Goal: Task Accomplishment & Management: Use online tool/utility

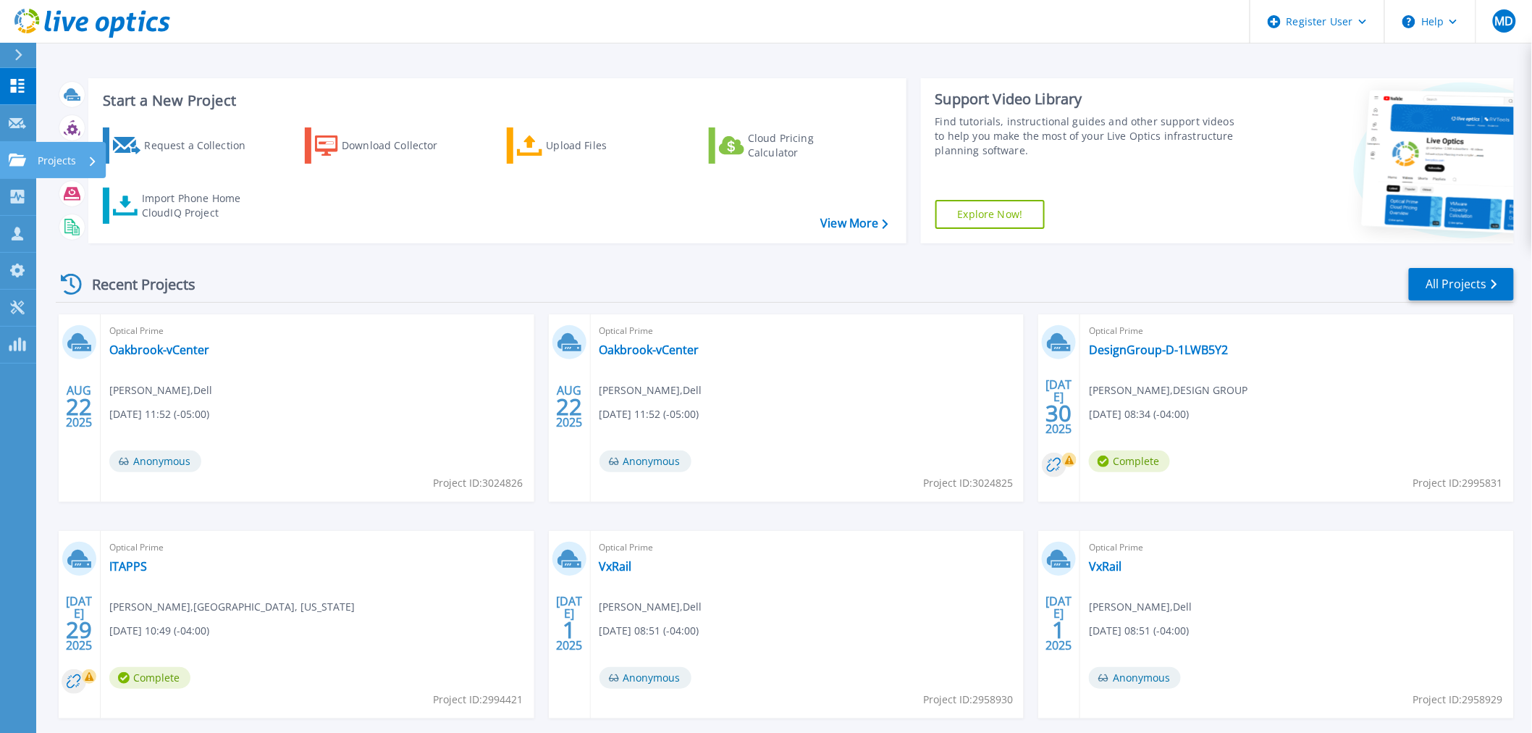
click at [25, 164] on icon at bounding box center [17, 159] width 17 height 12
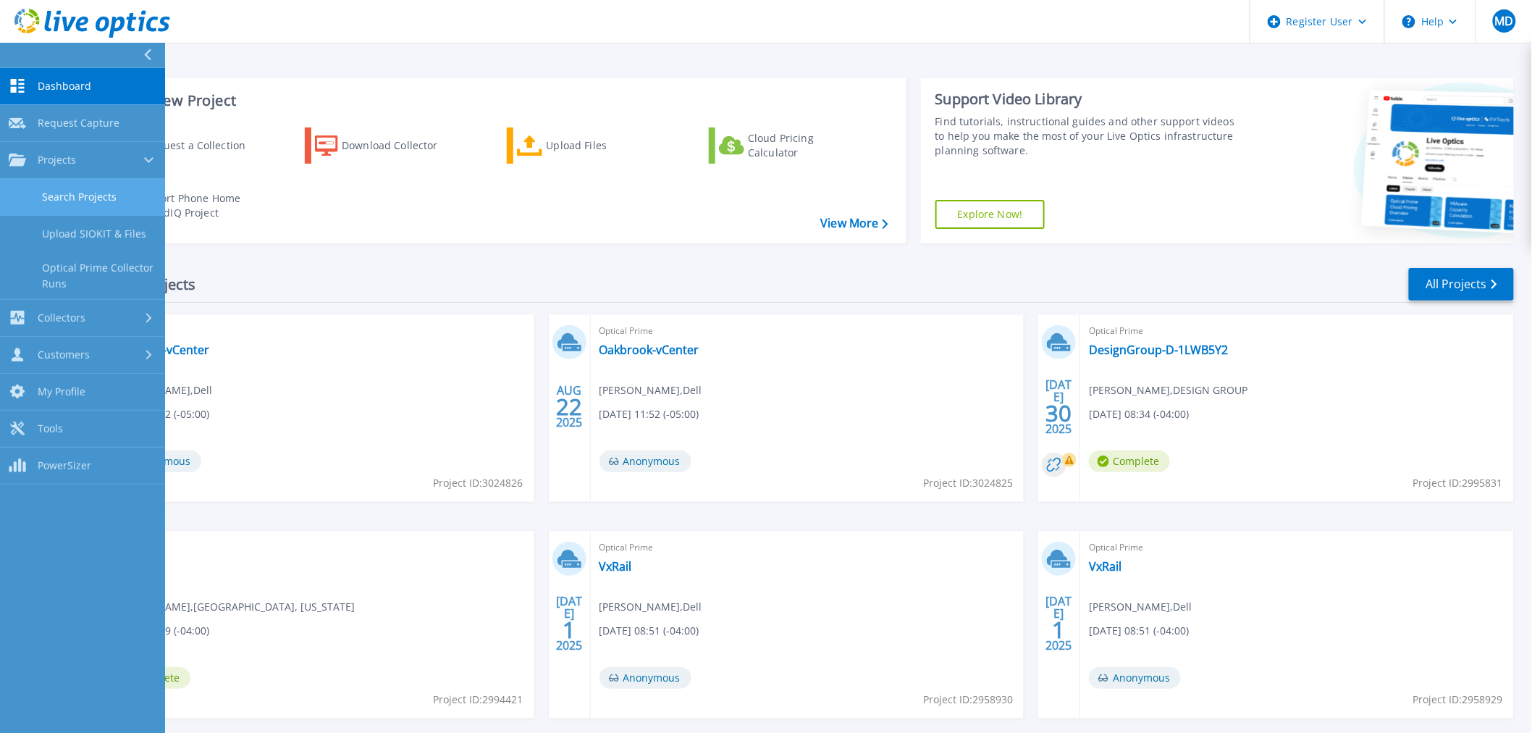
click at [96, 207] on link "Search Projects" at bounding box center [82, 197] width 165 height 37
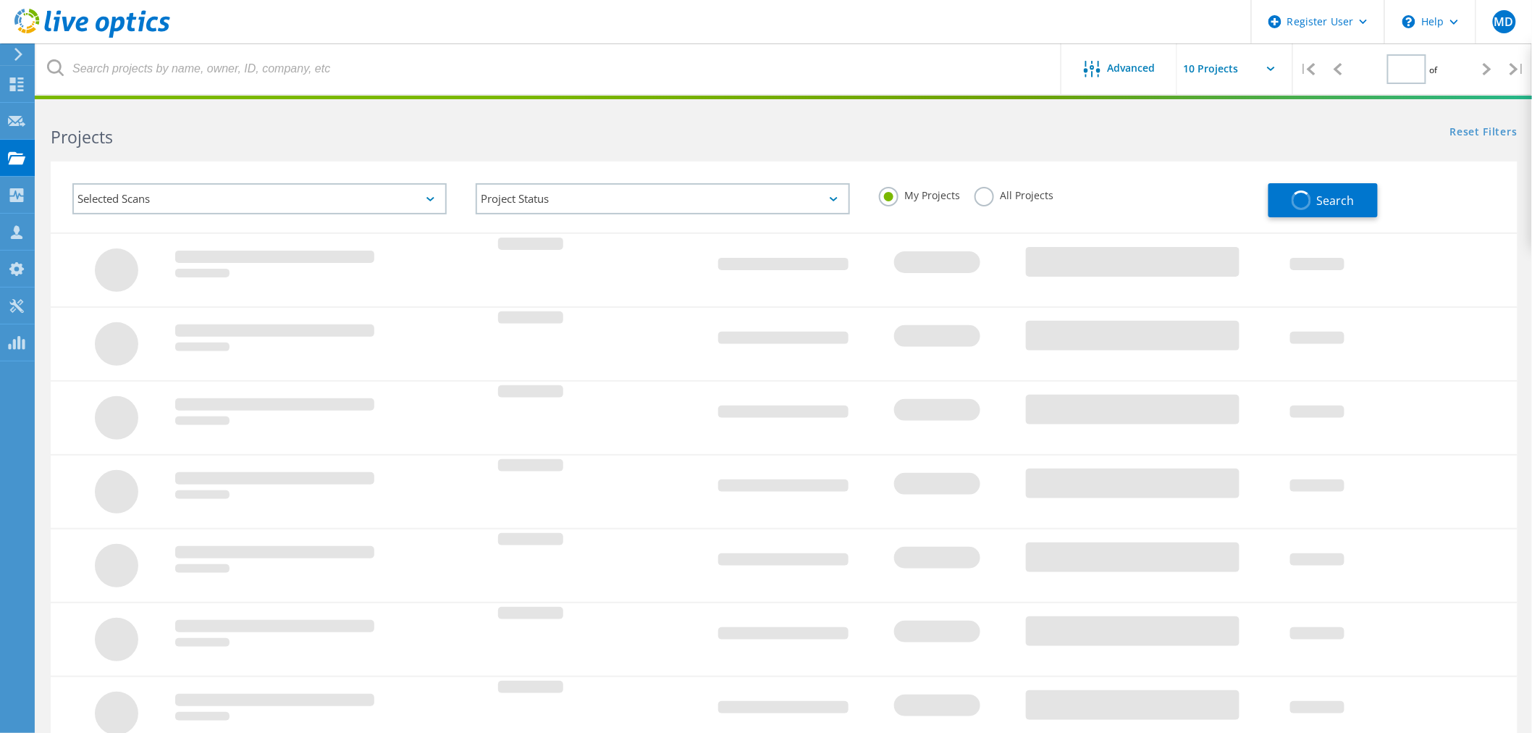
type input "1"
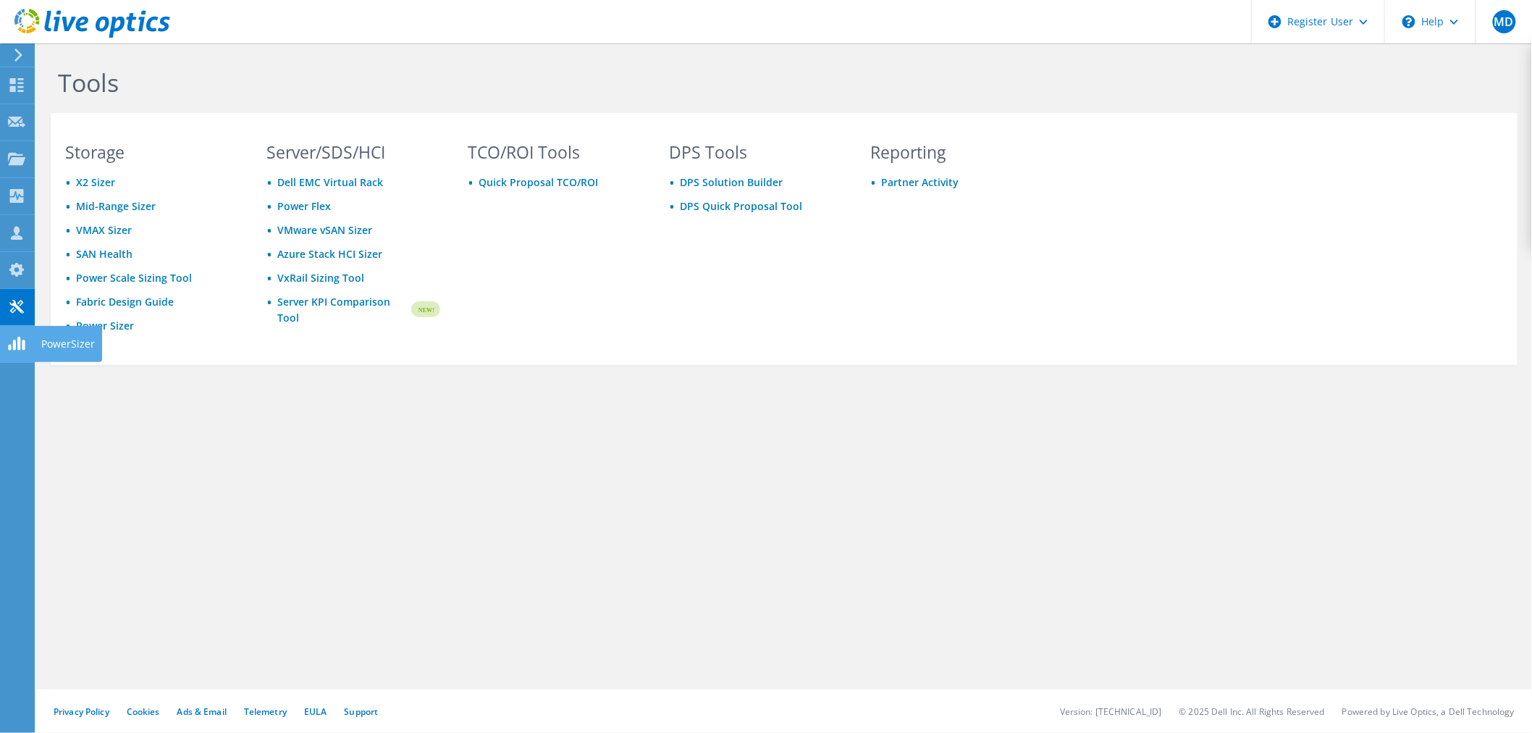
click at [22, 349] on icon at bounding box center [16, 344] width 17 height 14
click at [22, 189] on icon at bounding box center [16, 196] width 17 height 14
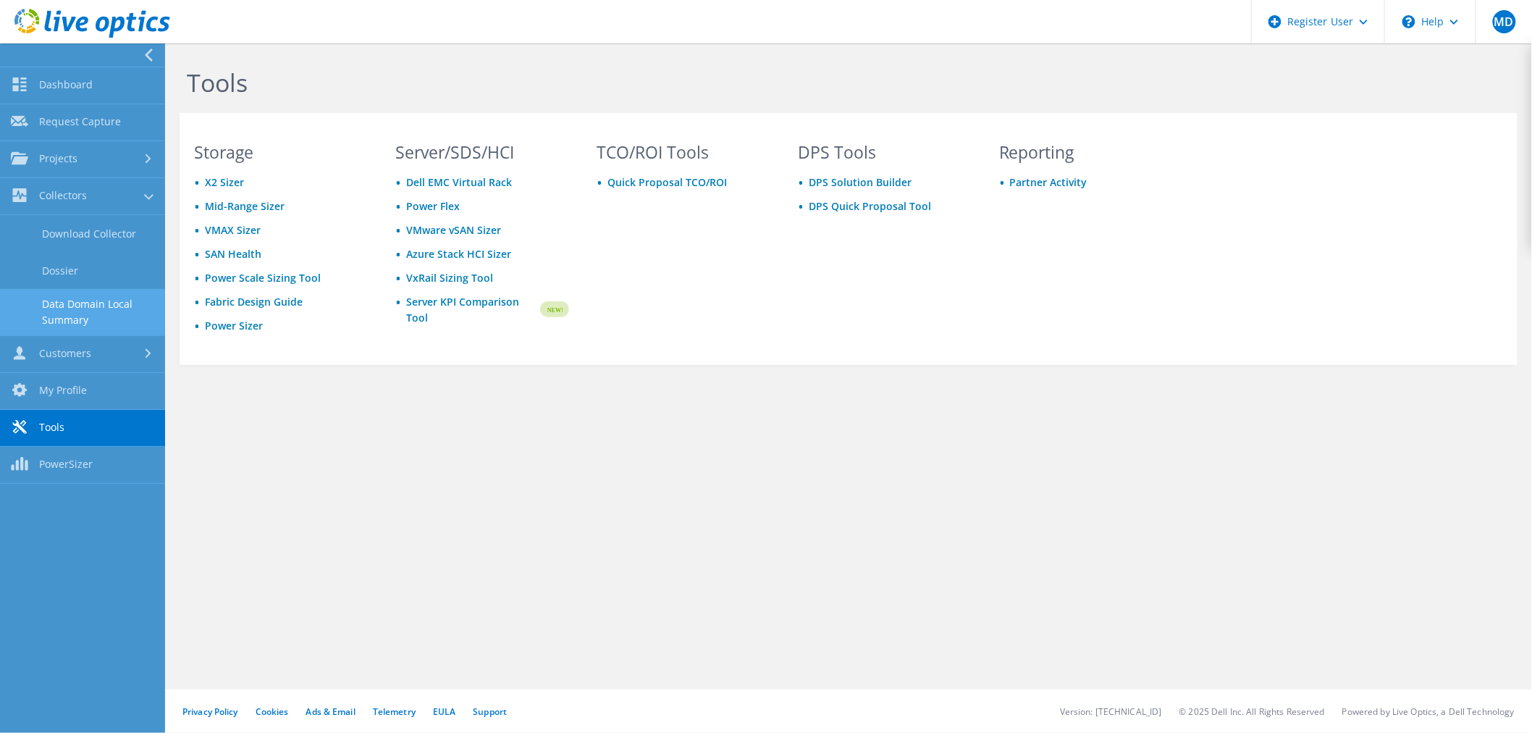
click at [111, 306] on link "Data Domain Local Summary" at bounding box center [82, 312] width 165 height 46
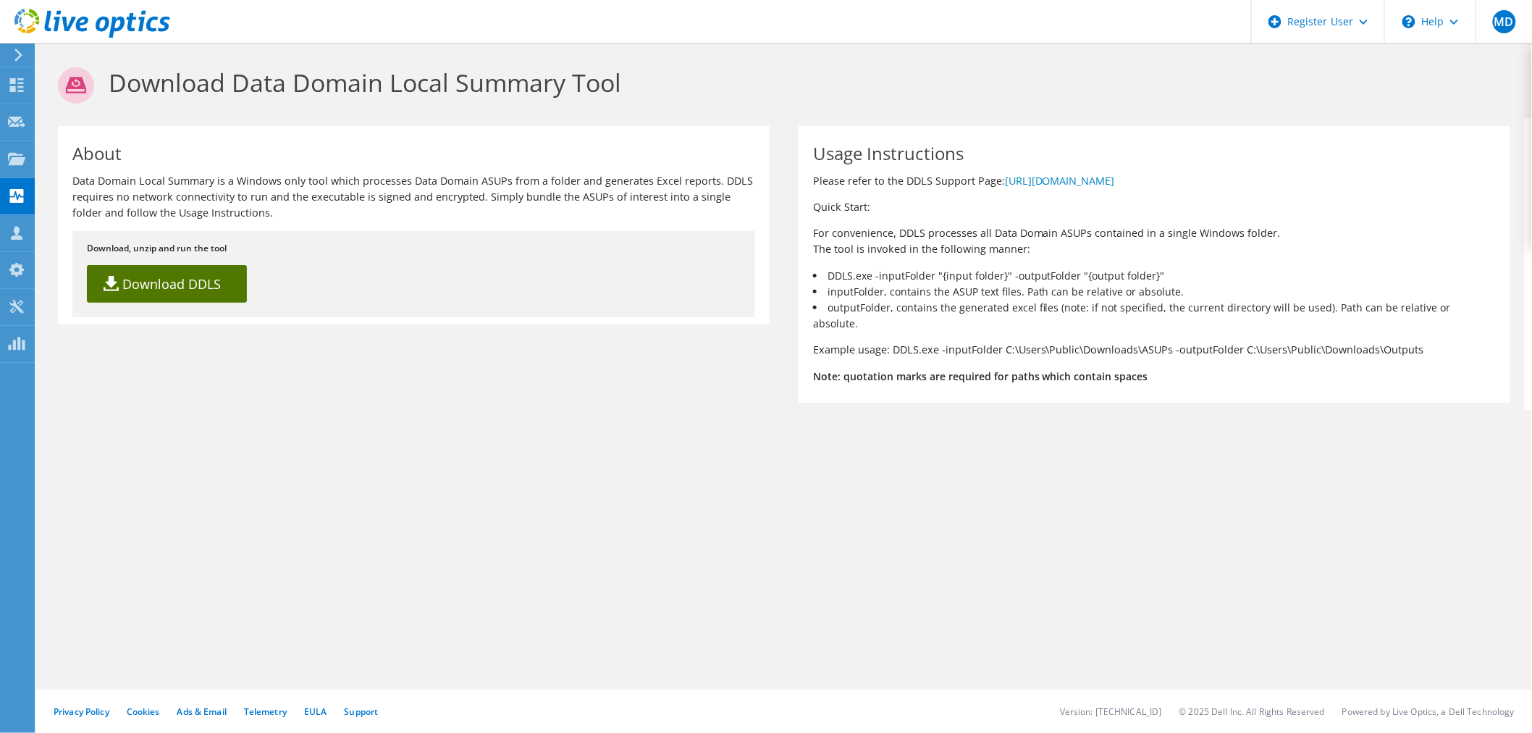
click at [182, 269] on link "Download DDLS" at bounding box center [167, 284] width 160 height 38
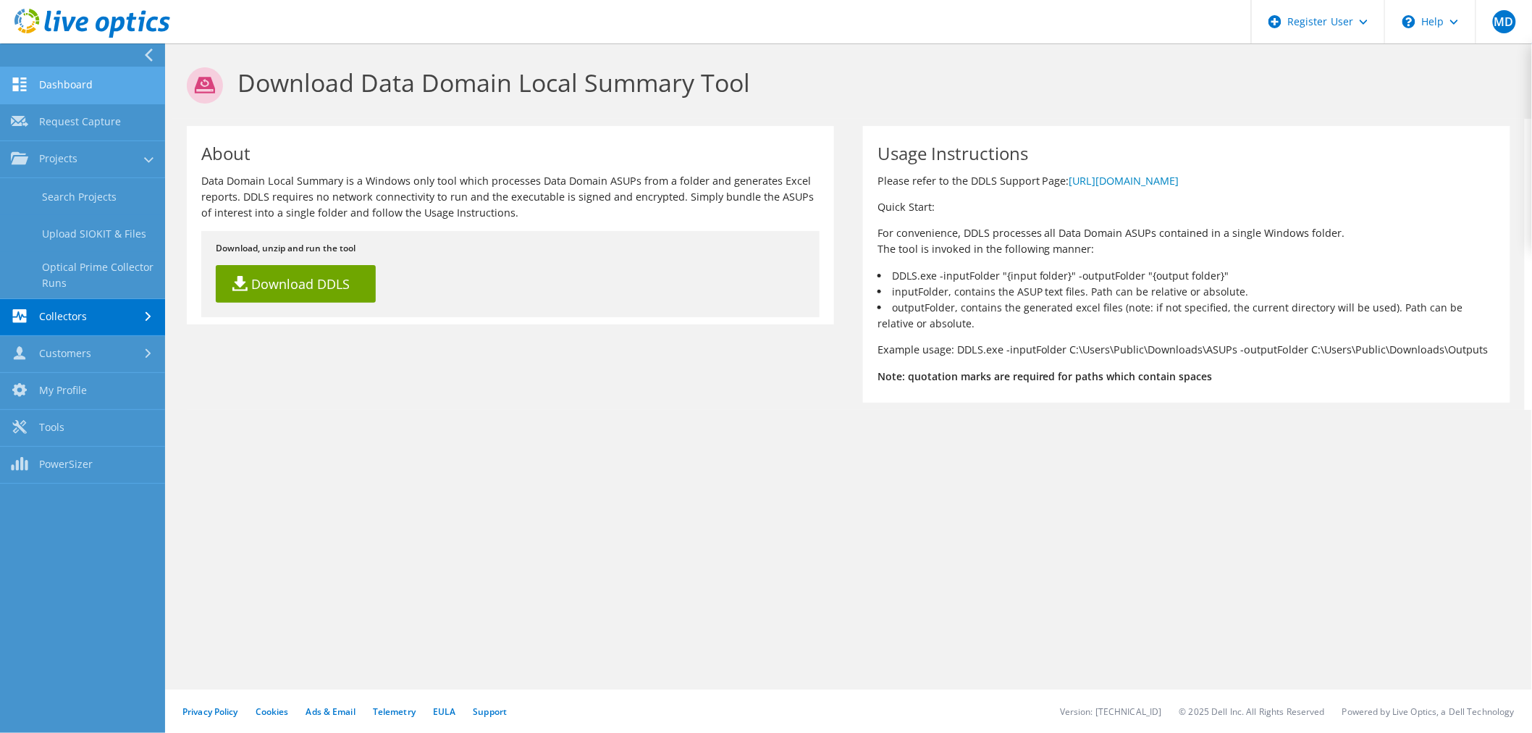
click at [114, 97] on link "Dashboard" at bounding box center [82, 85] width 165 height 37
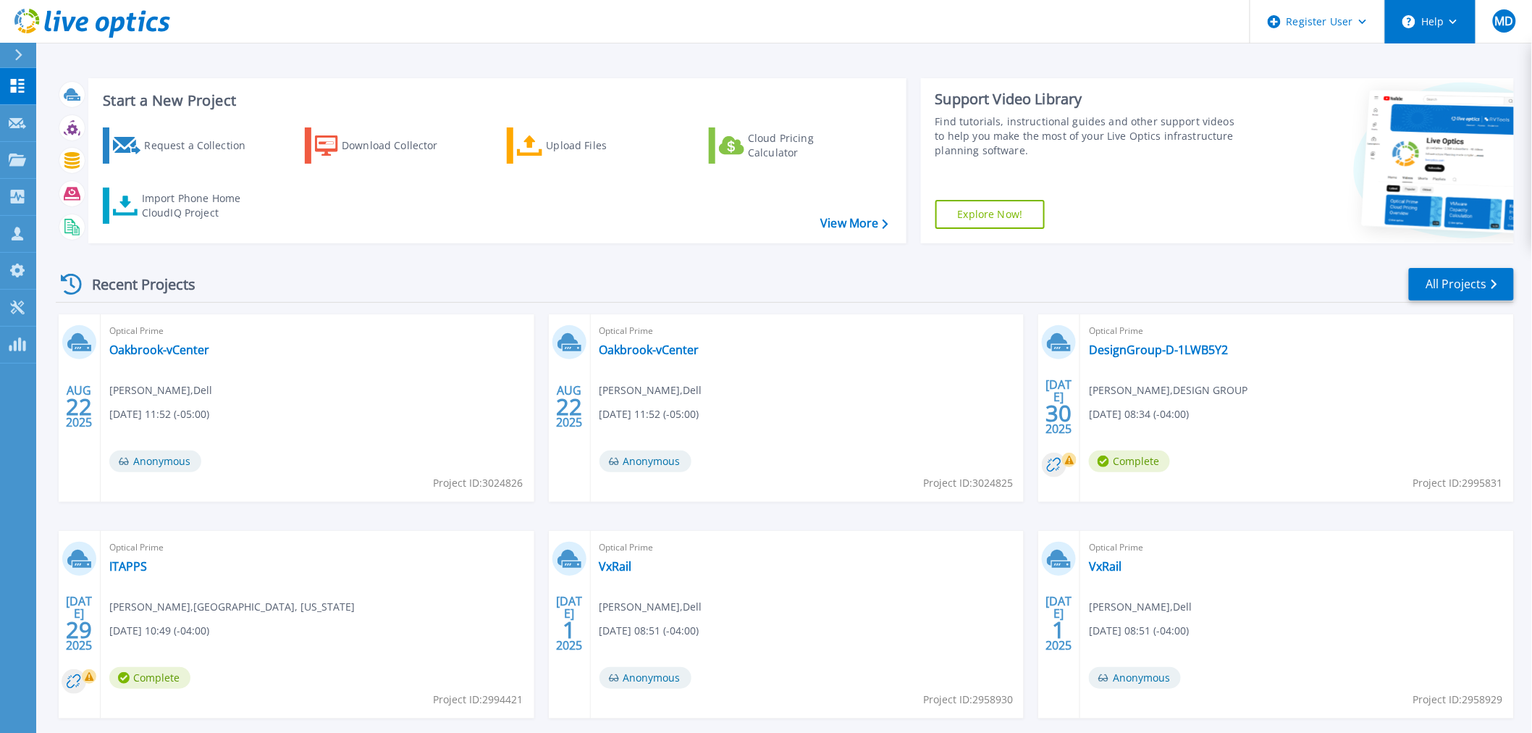
click at [1460, 31] on button "Help" at bounding box center [1430, 21] width 90 height 43
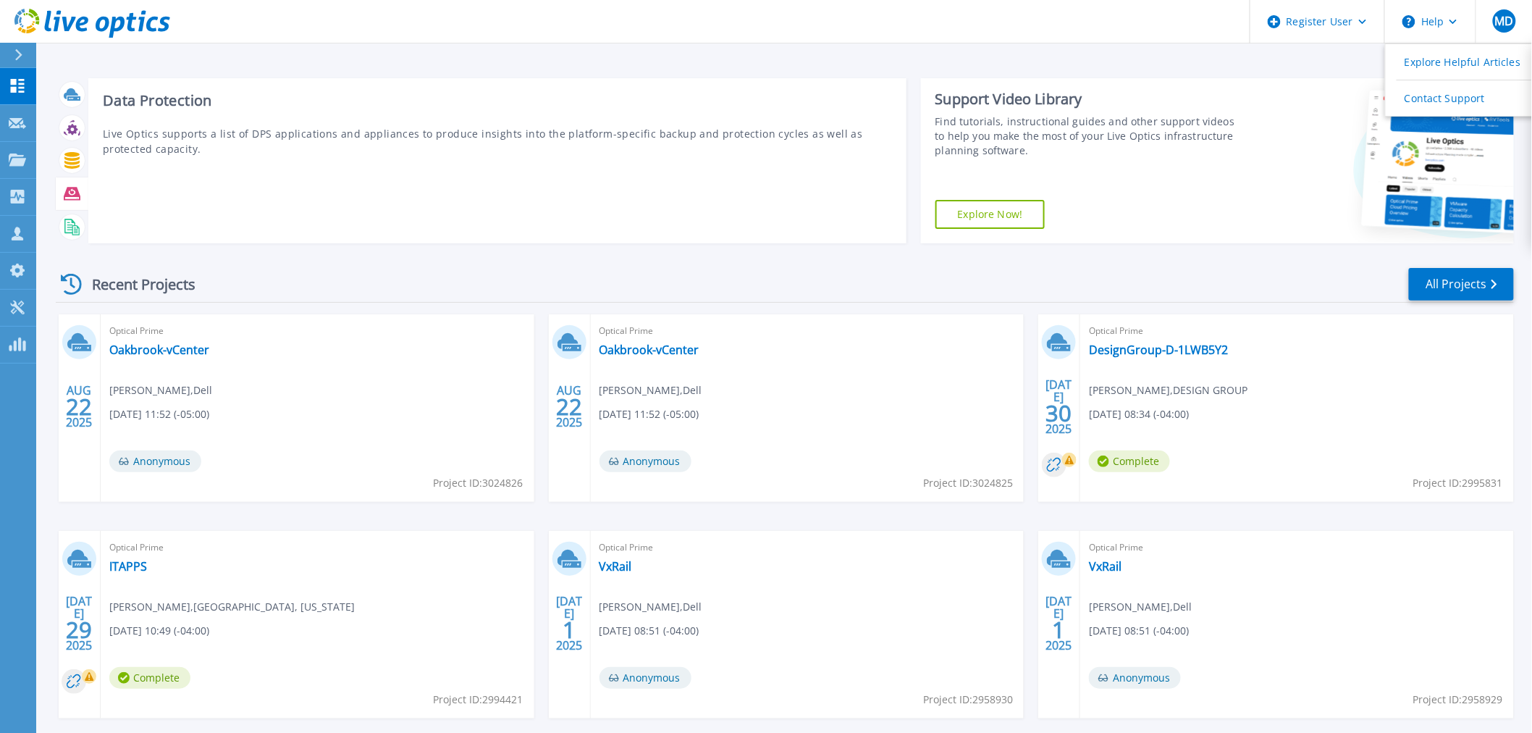
click at [68, 198] on icon at bounding box center [72, 193] width 17 height 17
click at [66, 190] on icon at bounding box center [72, 193] width 17 height 13
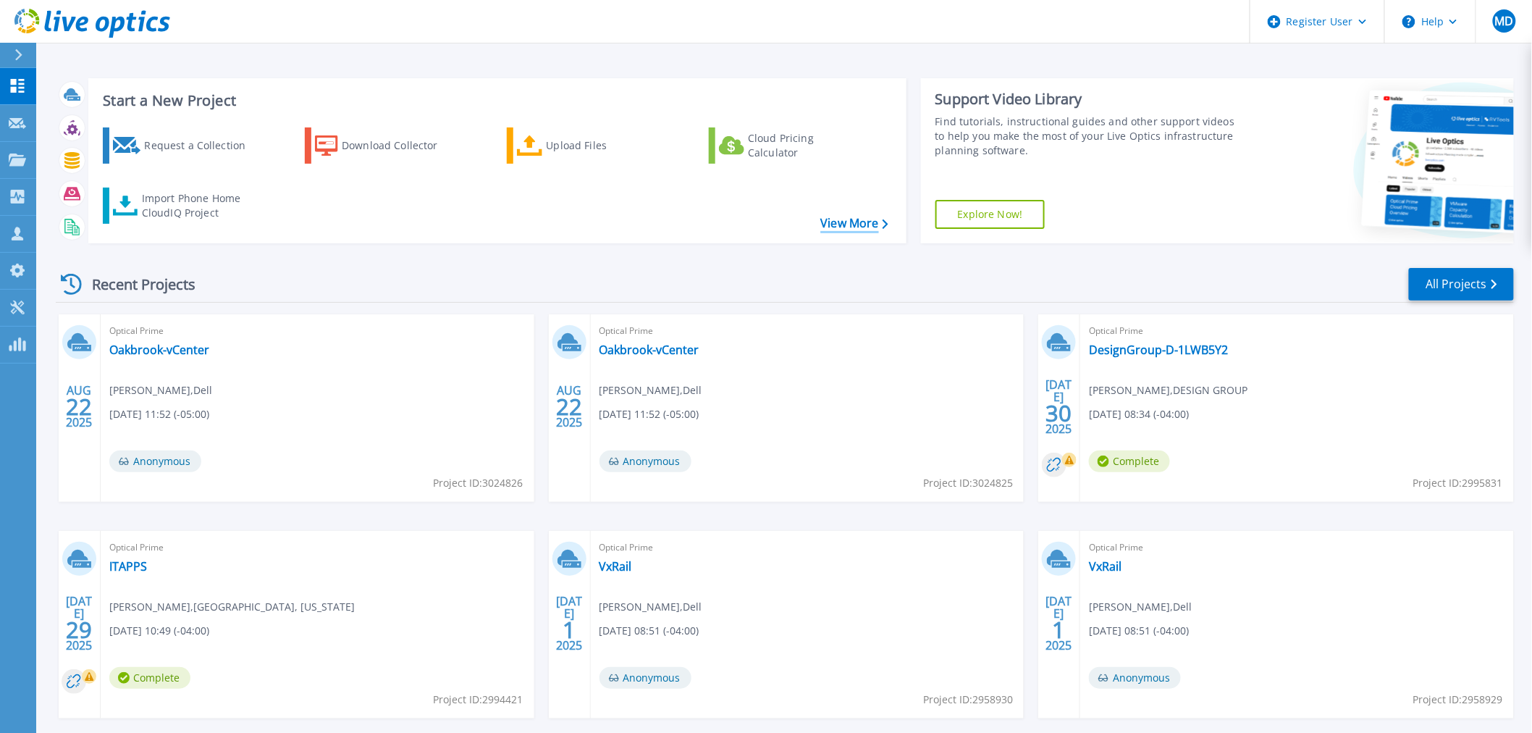
click at [880, 230] on link "View More" at bounding box center [853, 223] width 67 height 14
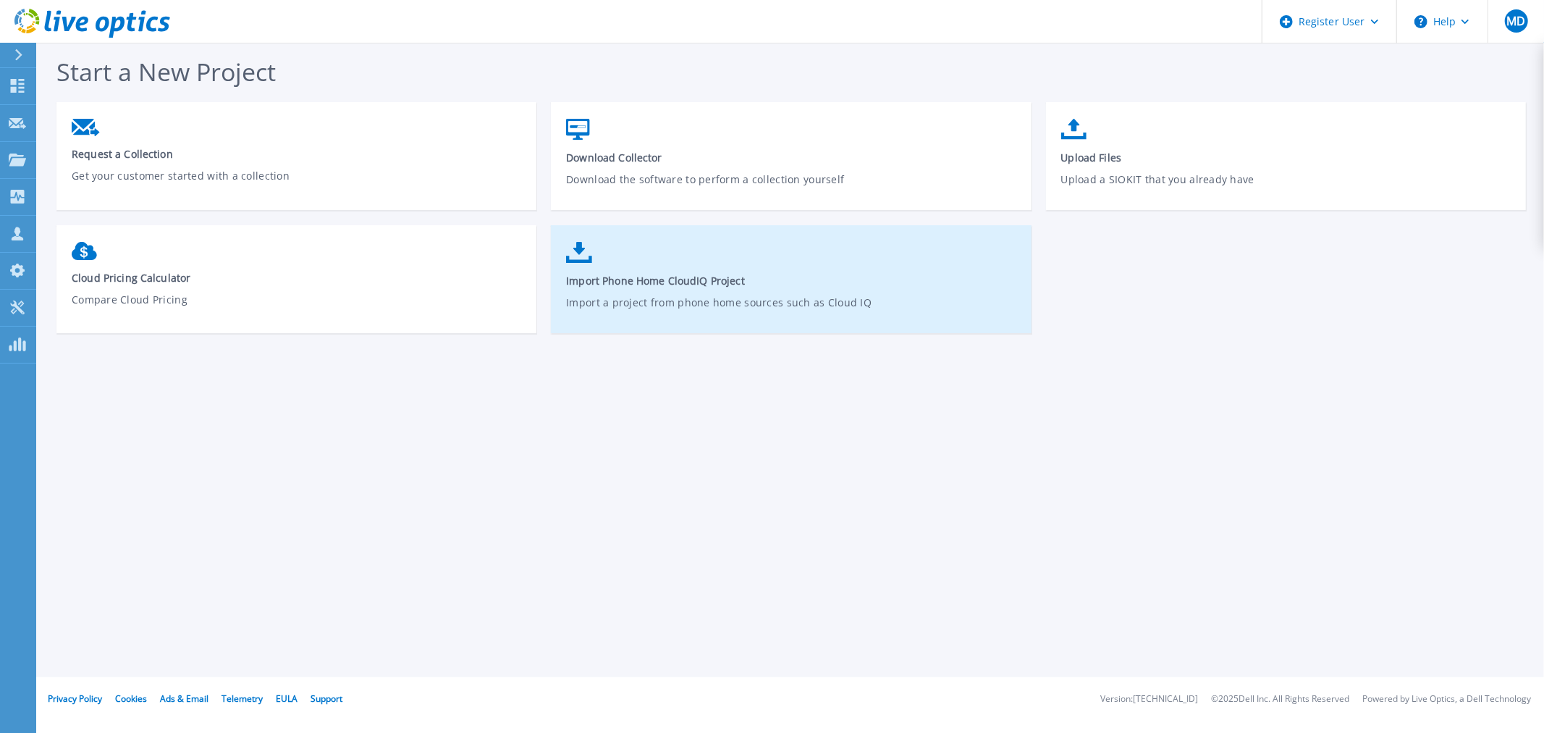
click at [623, 275] on span "Import Phone Home CloudIQ Project" at bounding box center [791, 281] width 450 height 14
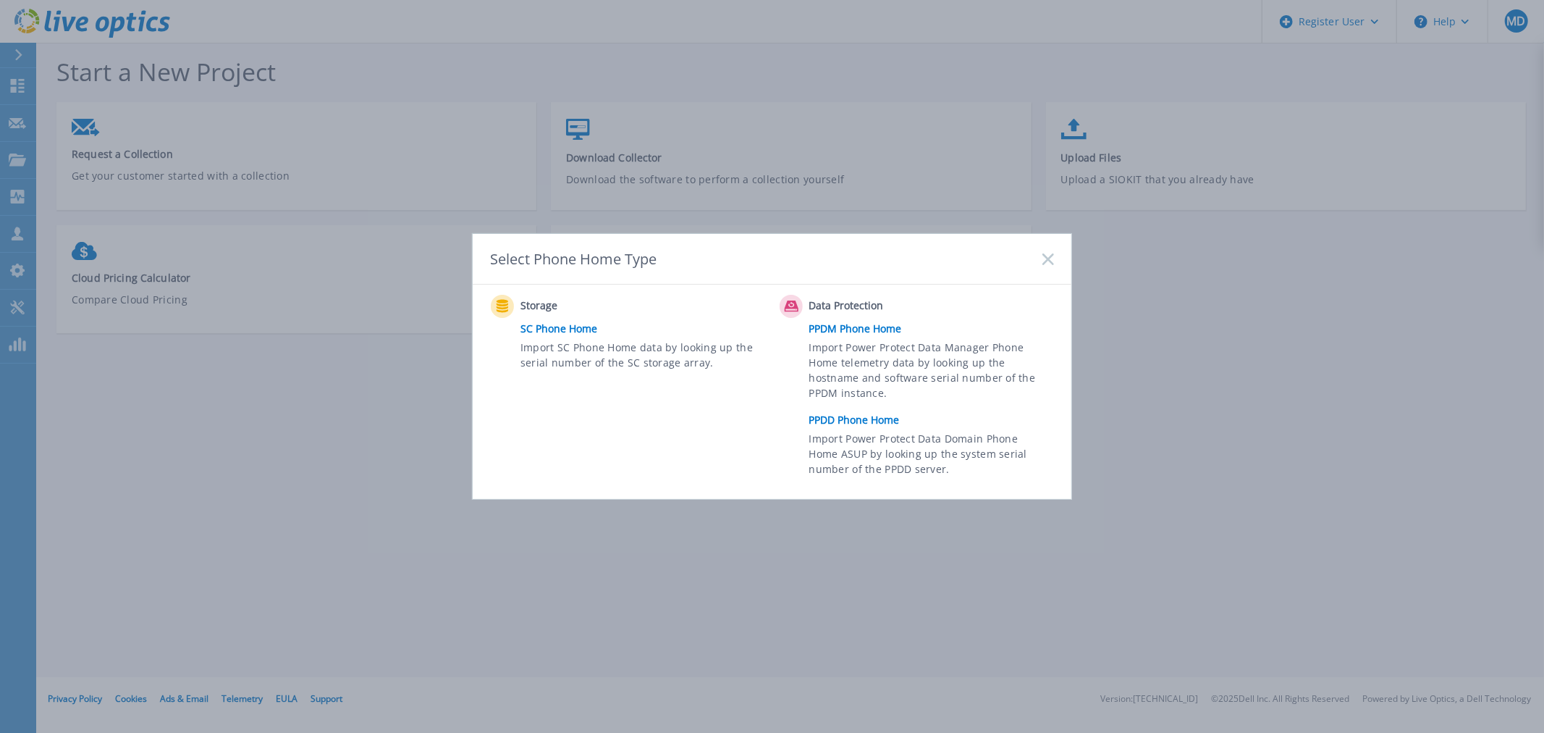
click at [849, 417] on link "PPDD Phone Home" at bounding box center [935, 420] width 252 height 22
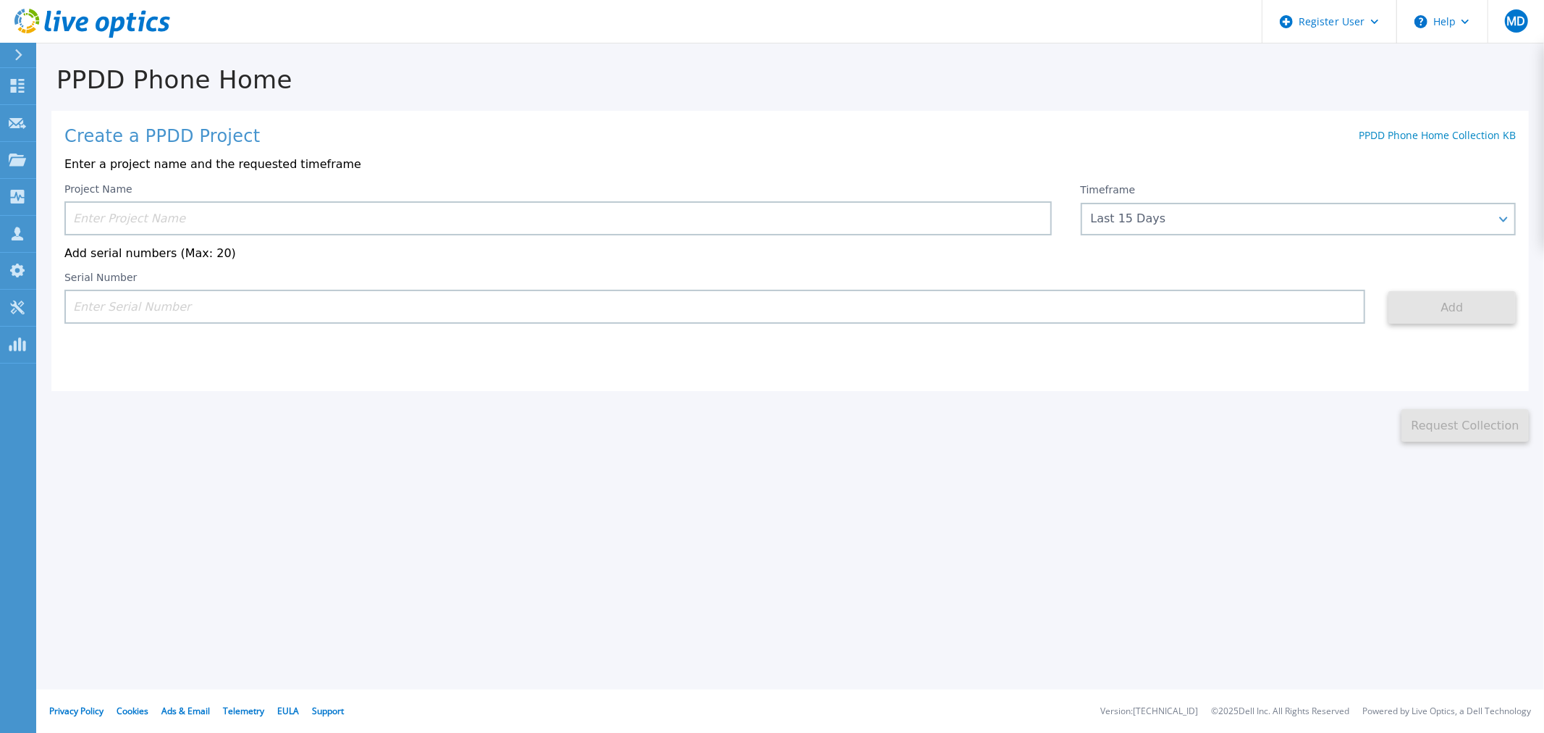
click at [446, 210] on input at bounding box center [558, 218] width 988 height 34
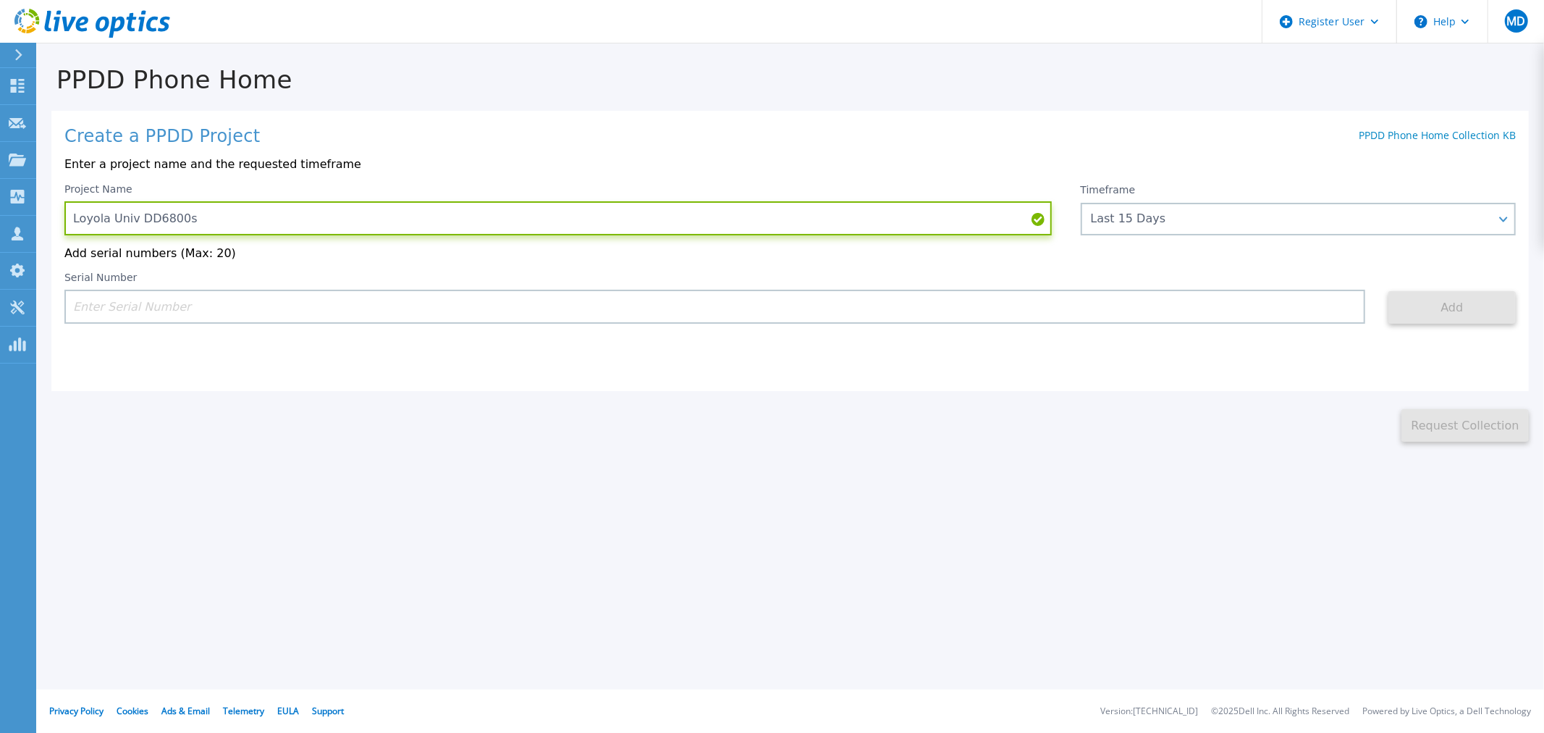
type input "Loyola Univ DD6800s"
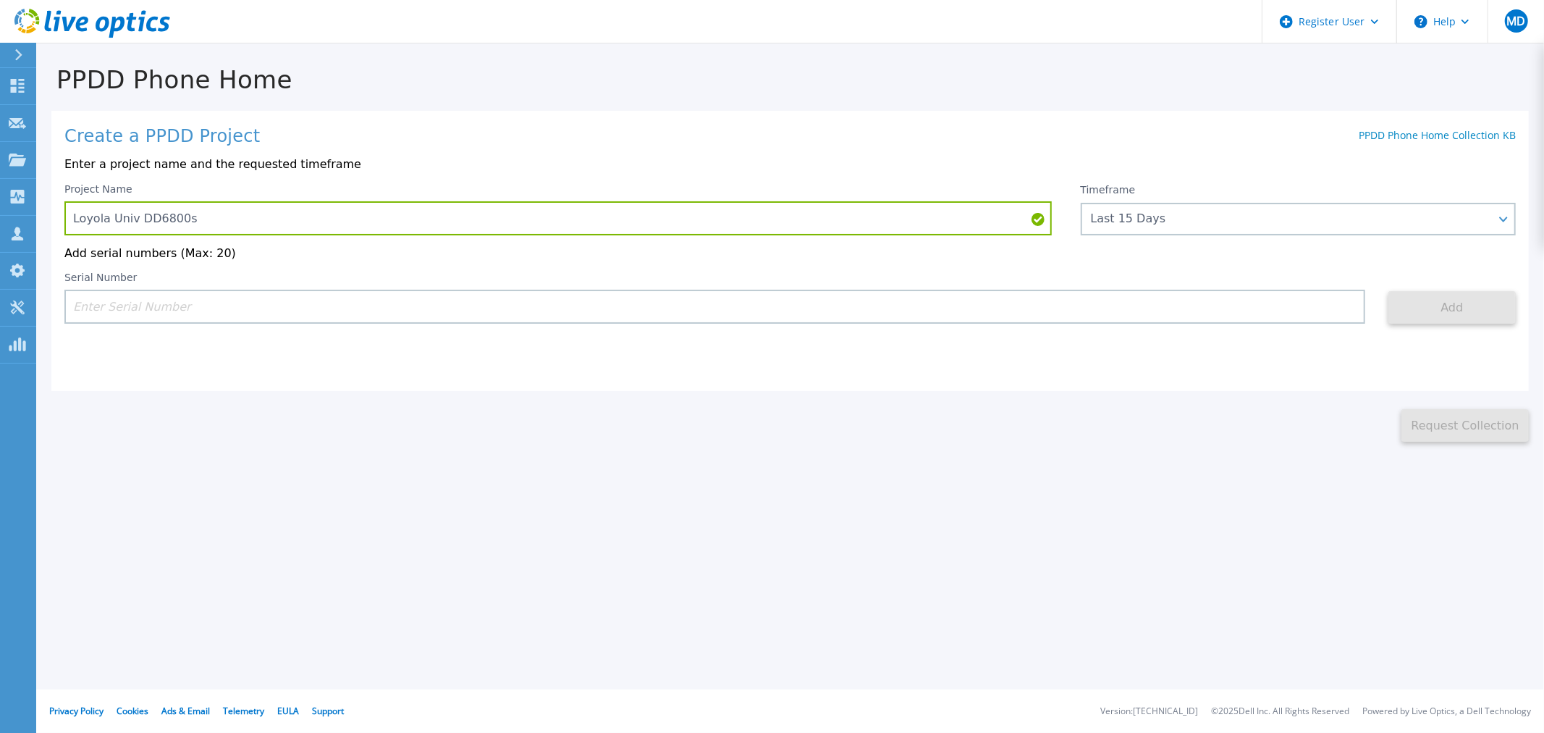
click at [1216, 252] on p "Add serial numbers (Max: 20)" at bounding box center [790, 253] width 1452 height 13
click at [1216, 237] on div "Project Name Loyola Univ DD6800s Timeframe Last 15 Days Last 15 Days Last 2 Mon…" at bounding box center [790, 253] width 1452 height 141
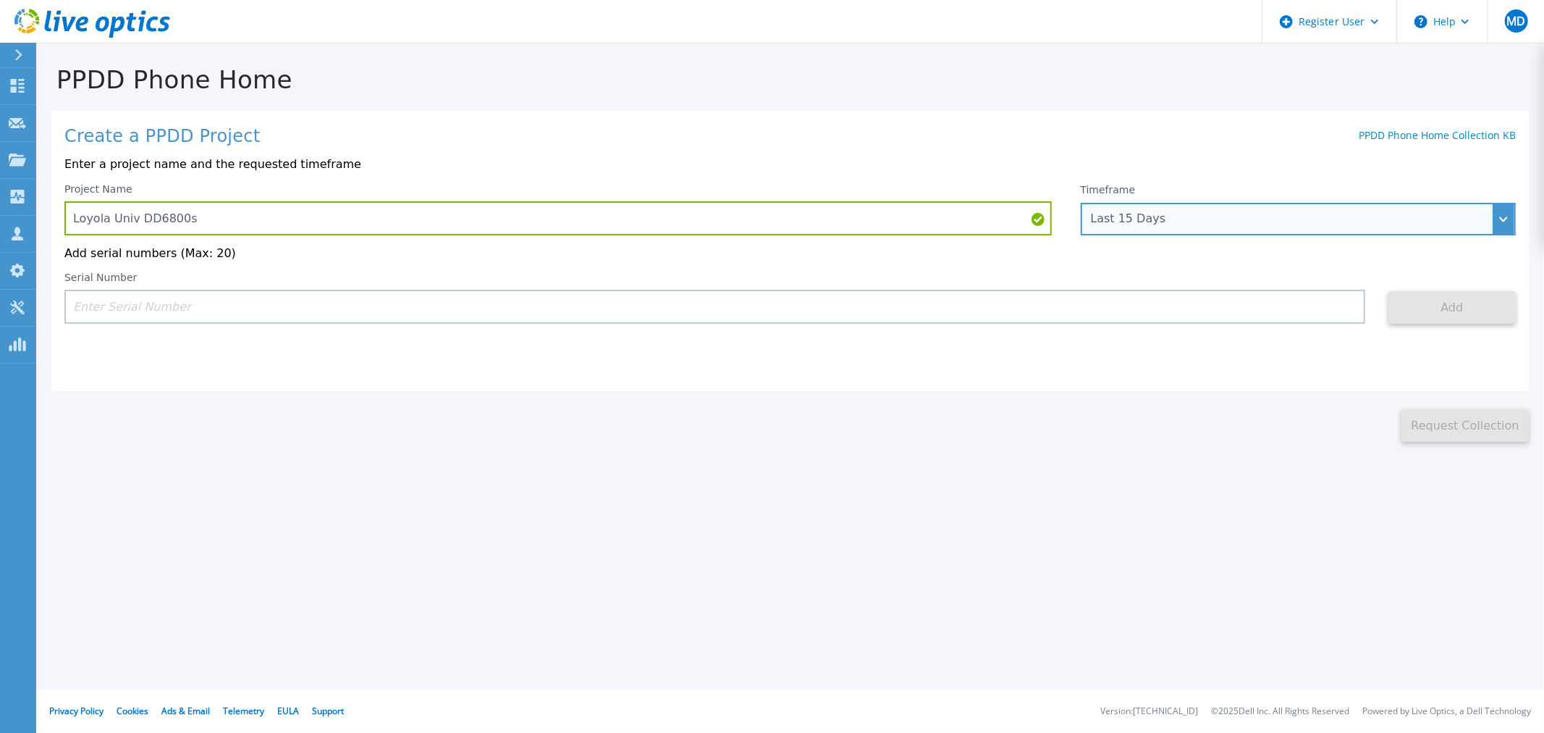
click at [1212, 213] on div "Last 15 Days" at bounding box center [1291, 218] width 400 height 13
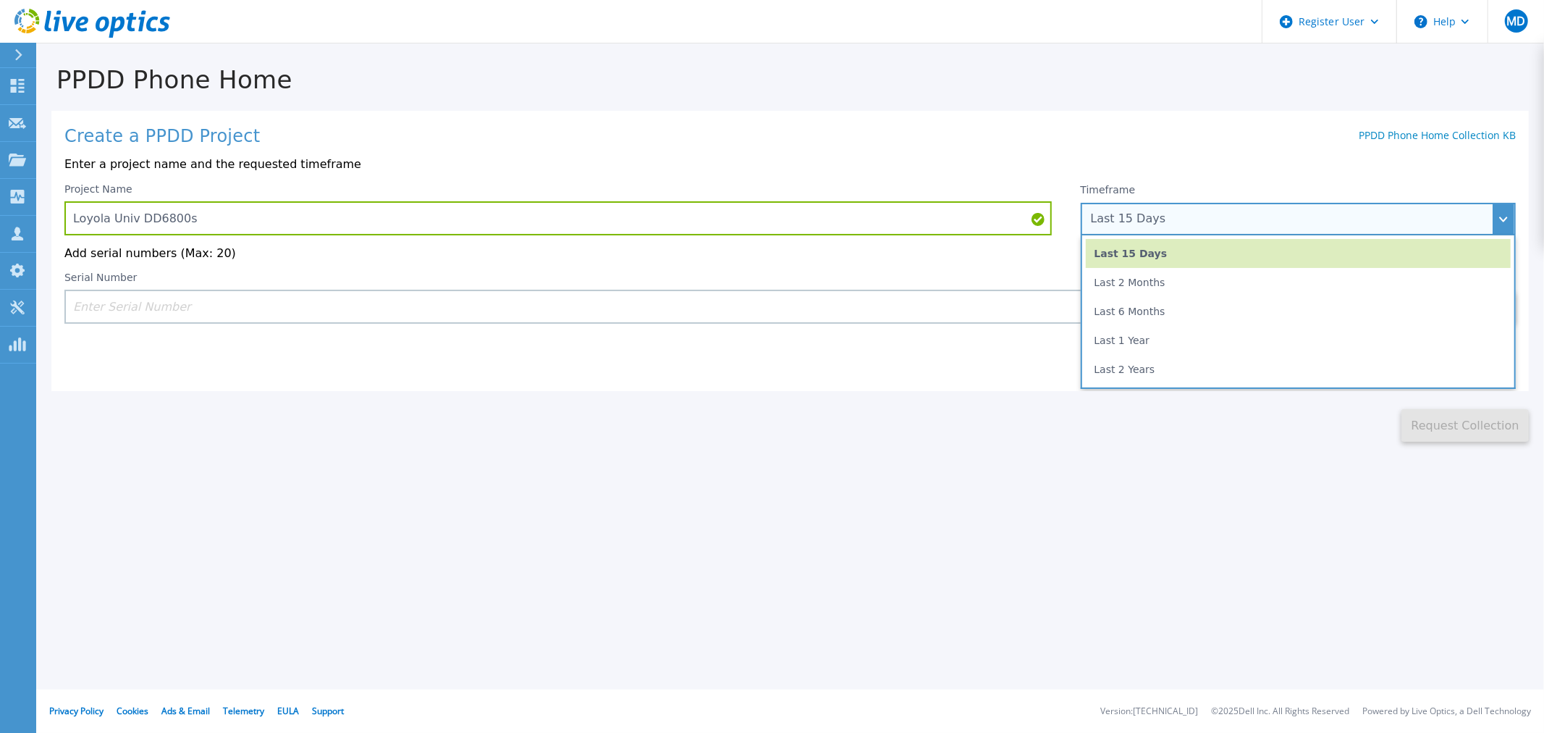
click at [1212, 213] on div "Last 15 Days" at bounding box center [1291, 218] width 400 height 13
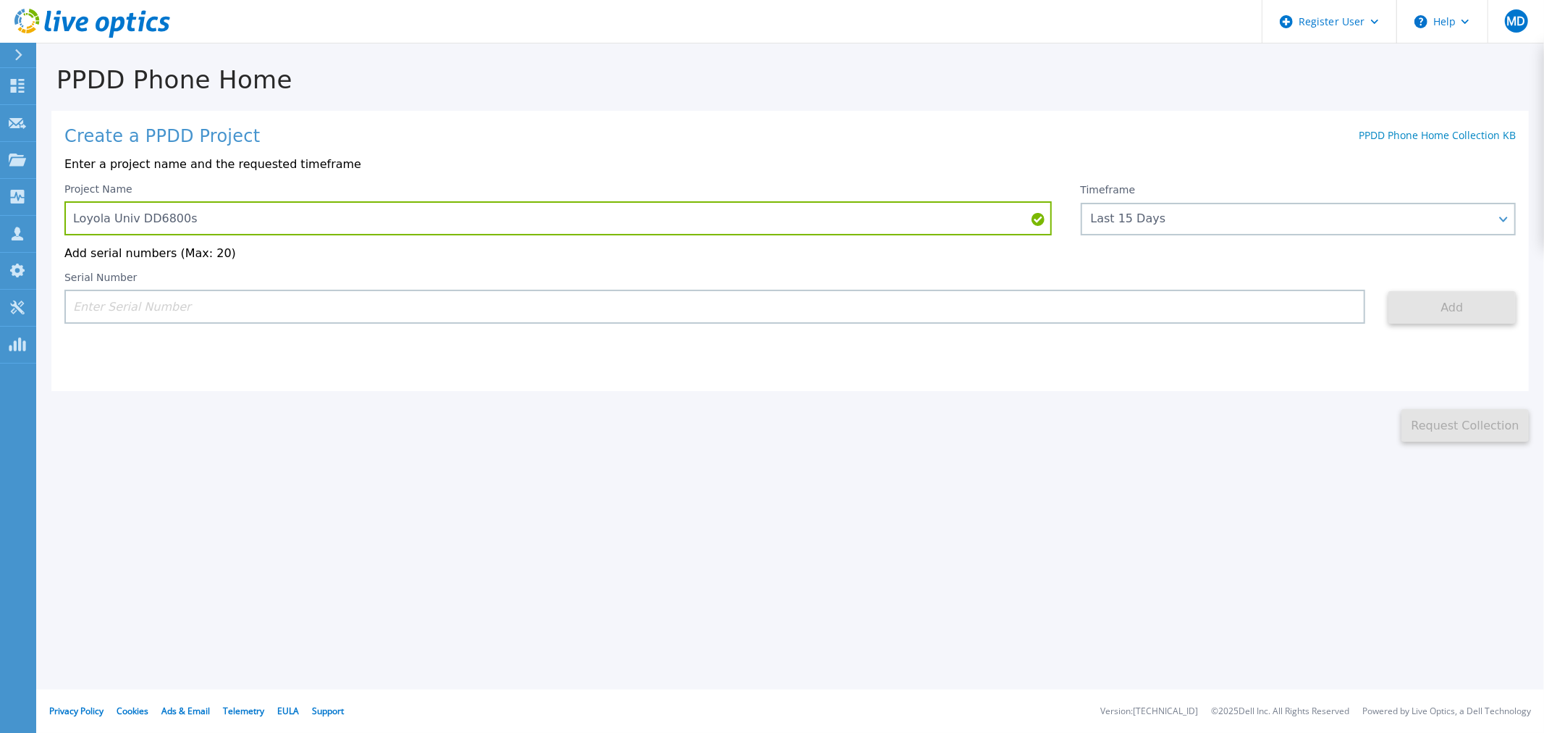
click at [371, 314] on input at bounding box center [714, 307] width 1301 height 34
click at [259, 300] on input at bounding box center [714, 307] width 1301 height 34
paste input "APM00194141609"
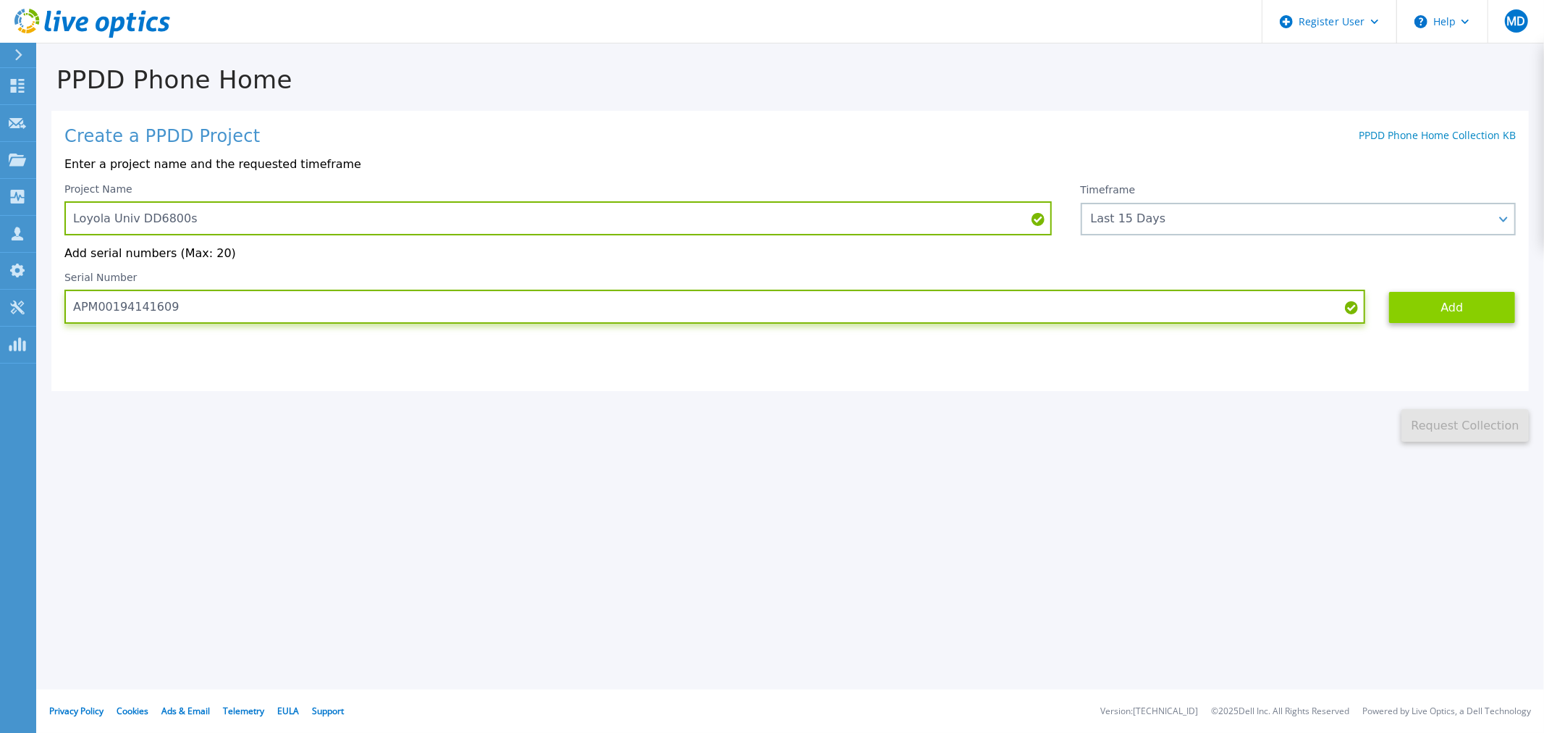
type input "APM00194141609"
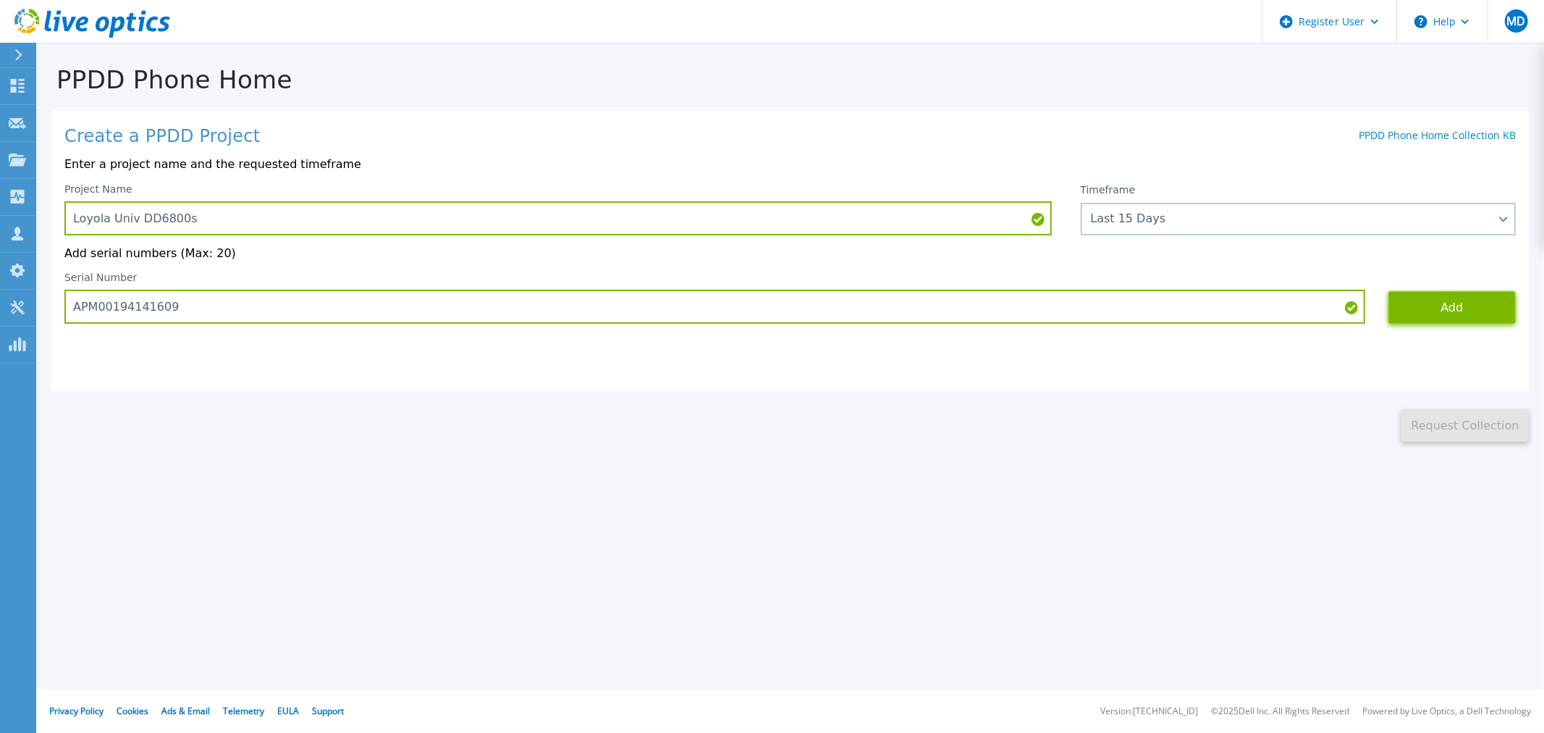
click at [1450, 321] on button "Add" at bounding box center [1452, 307] width 127 height 33
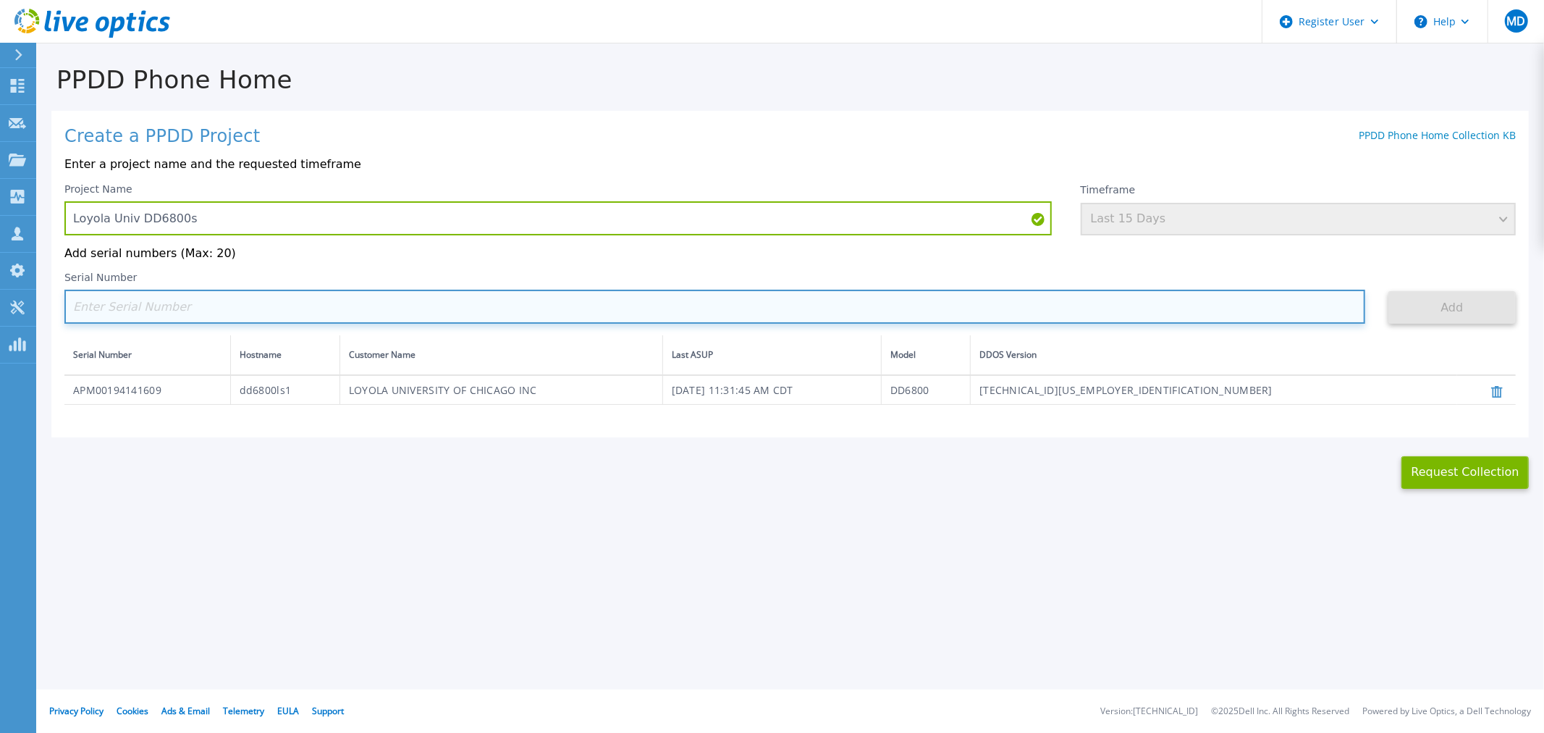
click at [322, 308] on input at bounding box center [714, 307] width 1301 height 34
paste input "APM00194141610"
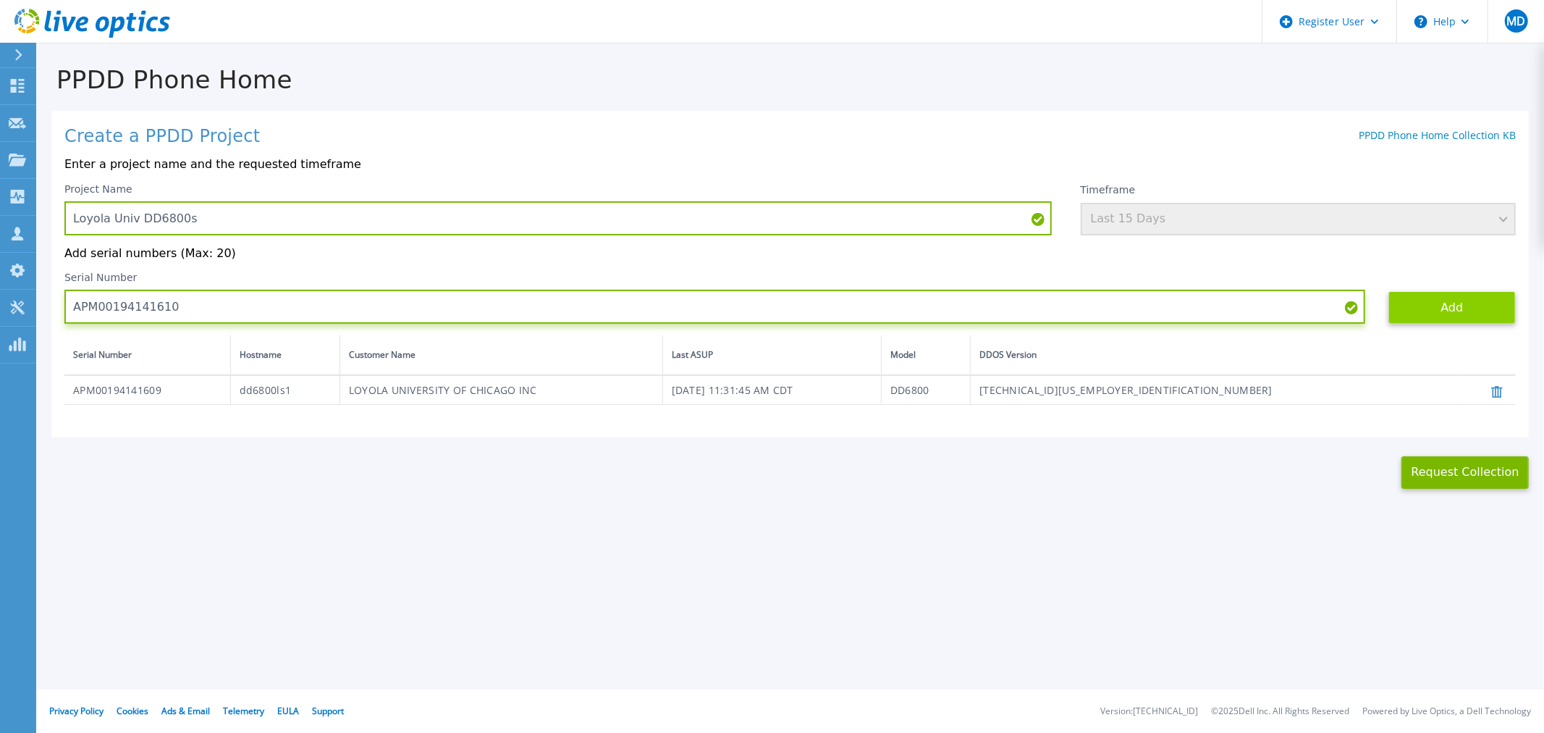
type input "APM00194141610"
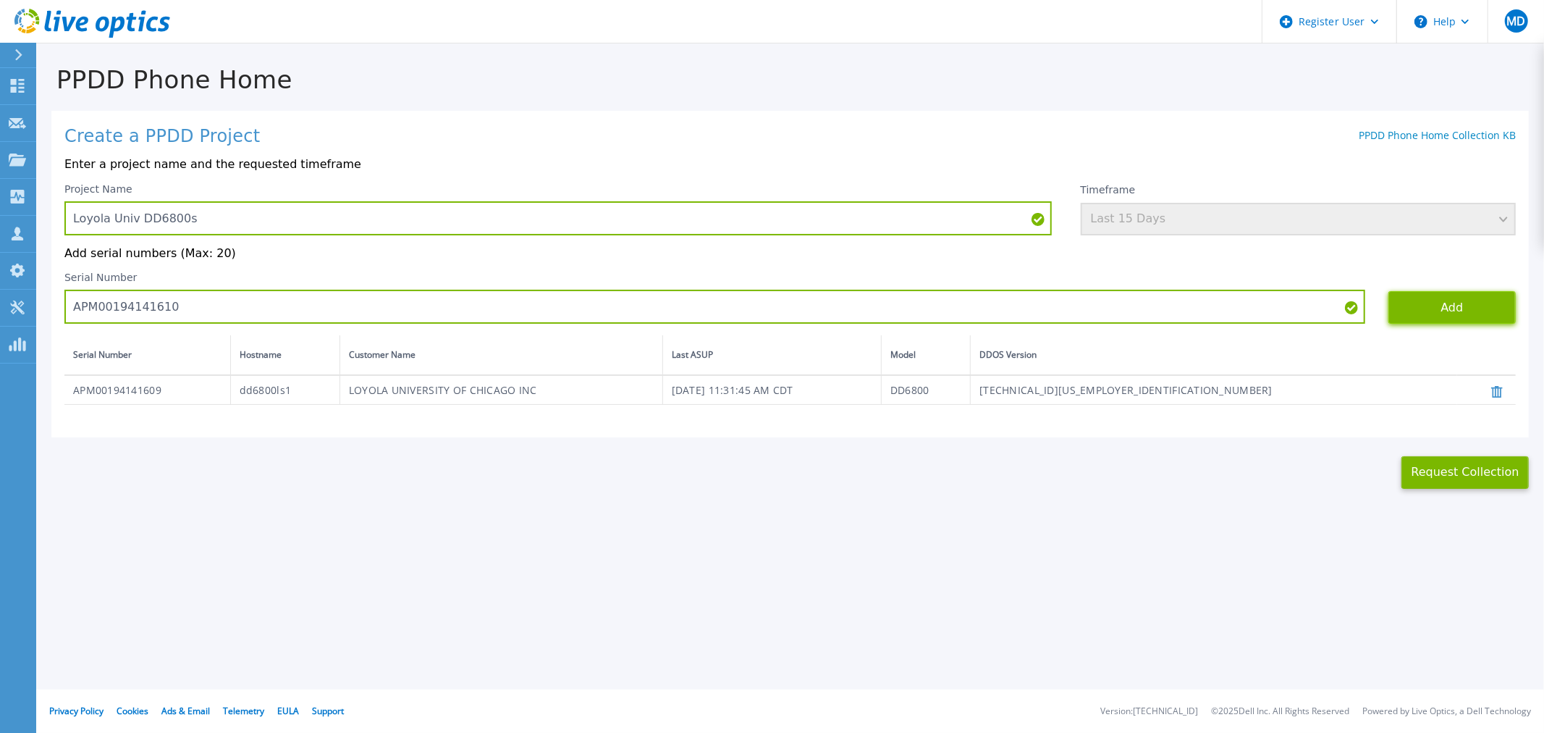
click at [1495, 302] on button "Add" at bounding box center [1452, 307] width 127 height 33
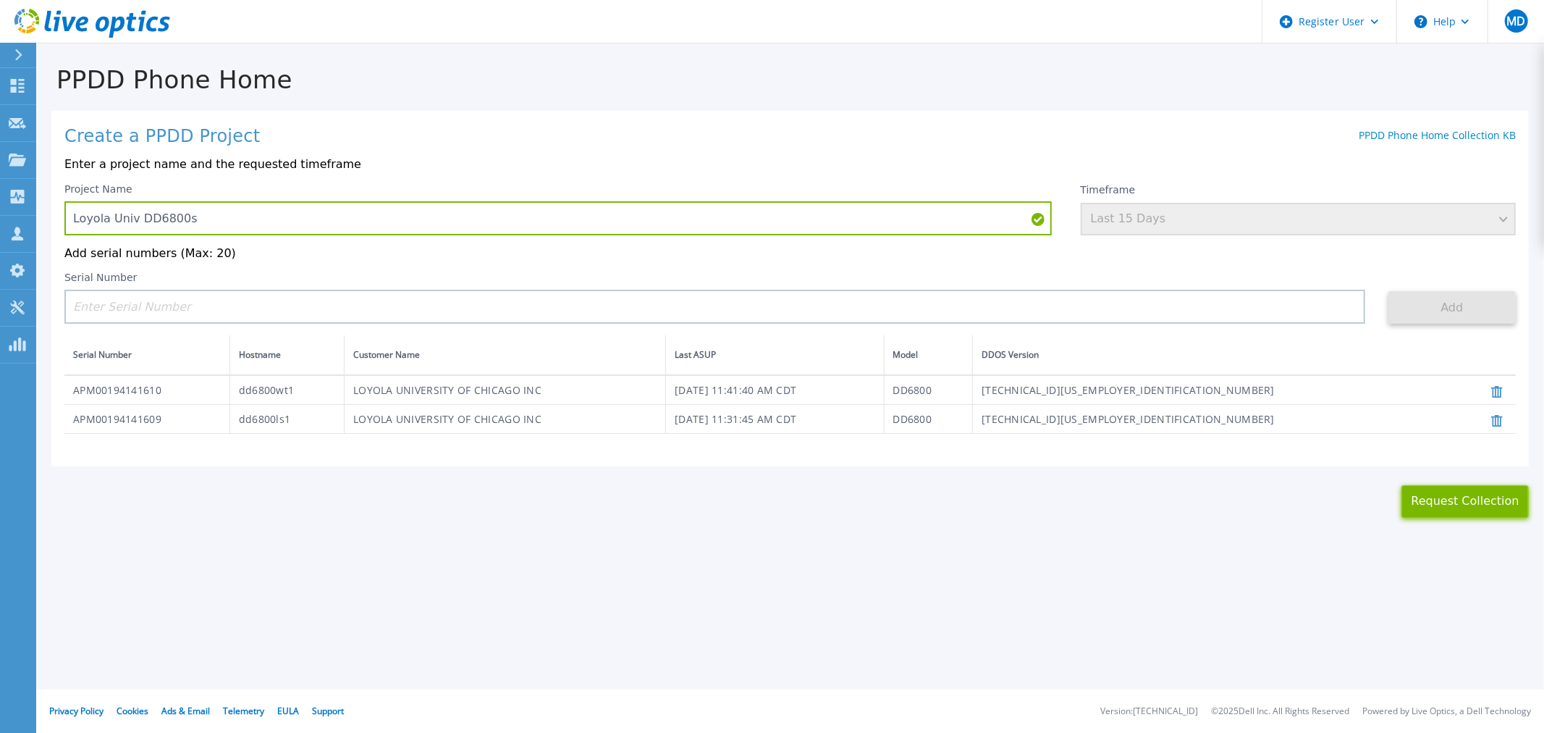
drag, startPoint x: 1461, startPoint y: 505, endPoint x: 1140, endPoint y: 503, distance: 321.5
click at [1142, 505] on div "This might take a few minutes please wait... Request Collection" at bounding box center [790, 491] width 1508 height 51
click at [1462, 501] on button "Request Collection" at bounding box center [1465, 501] width 127 height 33
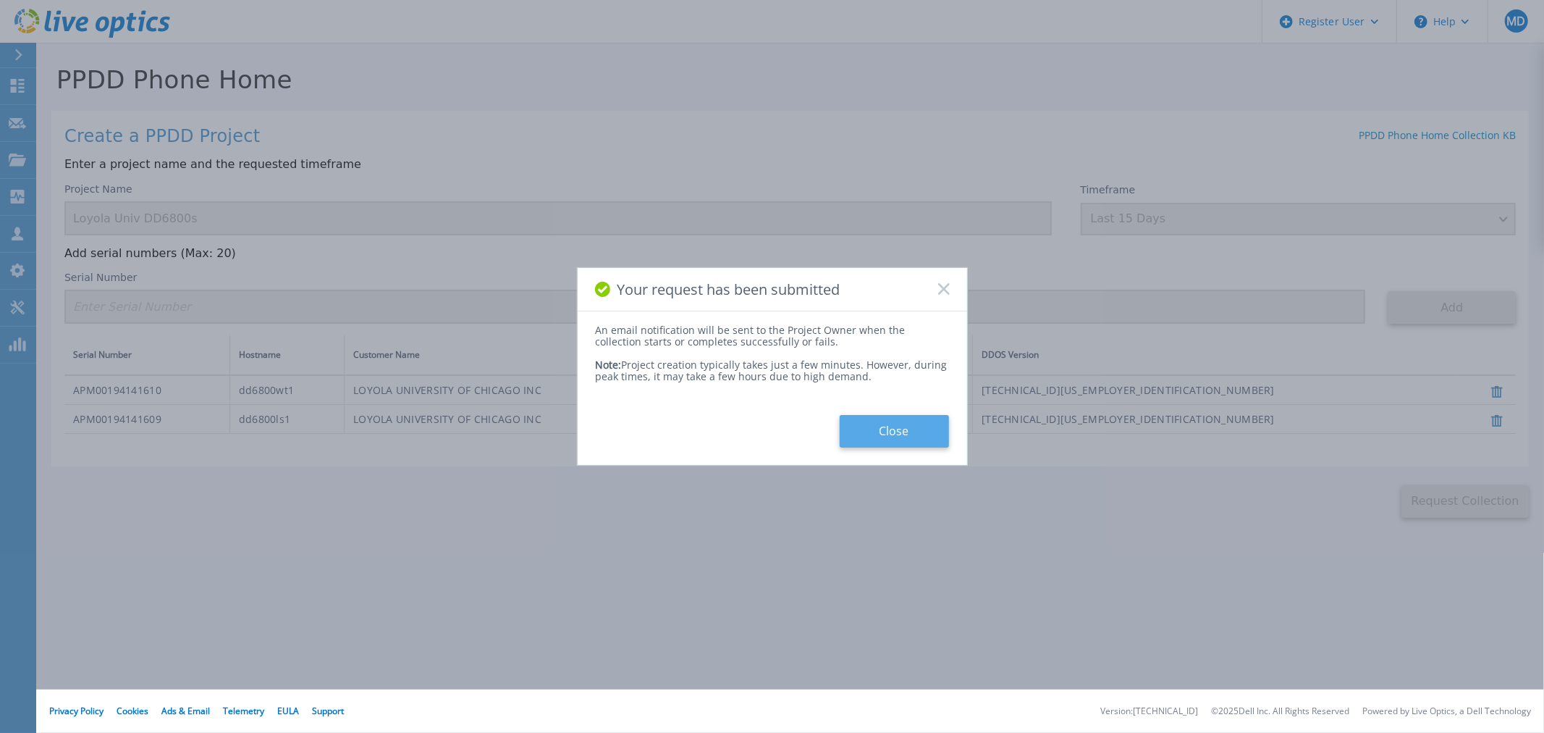
click at [898, 425] on button "Close" at bounding box center [894, 431] width 109 height 33
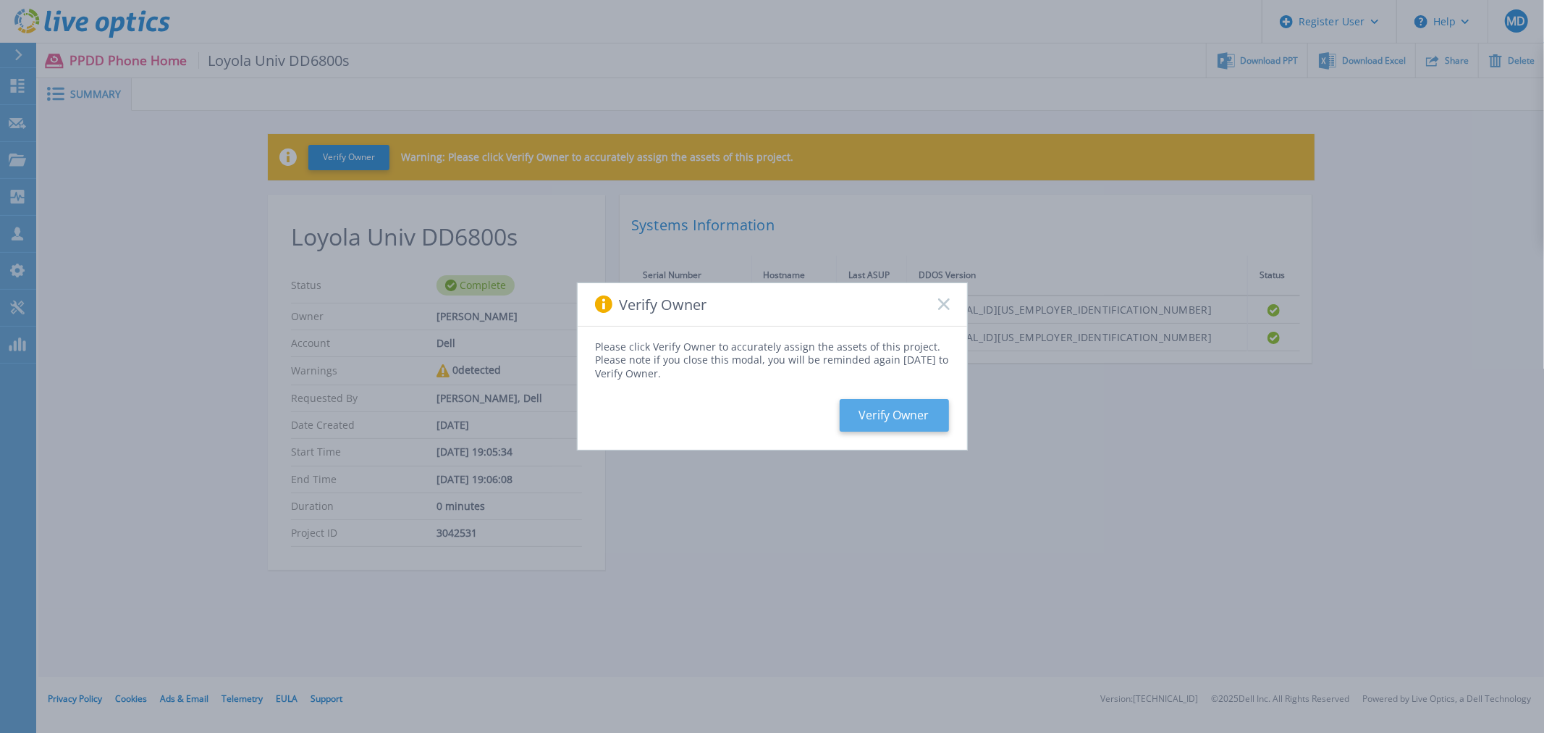
click at [922, 409] on button "Verify Owner" at bounding box center [894, 415] width 109 height 33
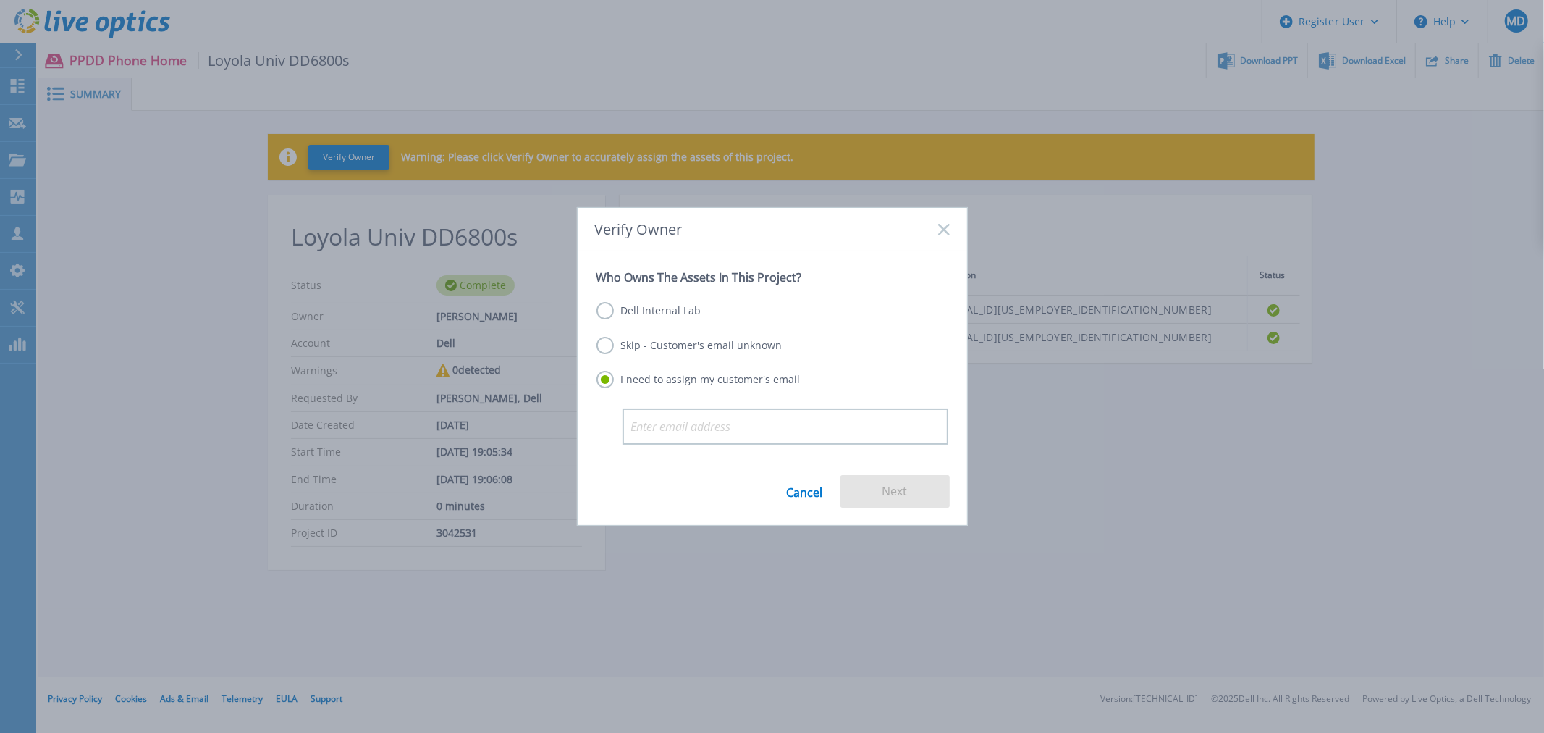
click at [701, 345] on label "Skip - Customer's email unknown" at bounding box center [690, 345] width 186 height 17
click at [0, 0] on input "Skip - Customer's email unknown" at bounding box center [0, 0] width 0 height 0
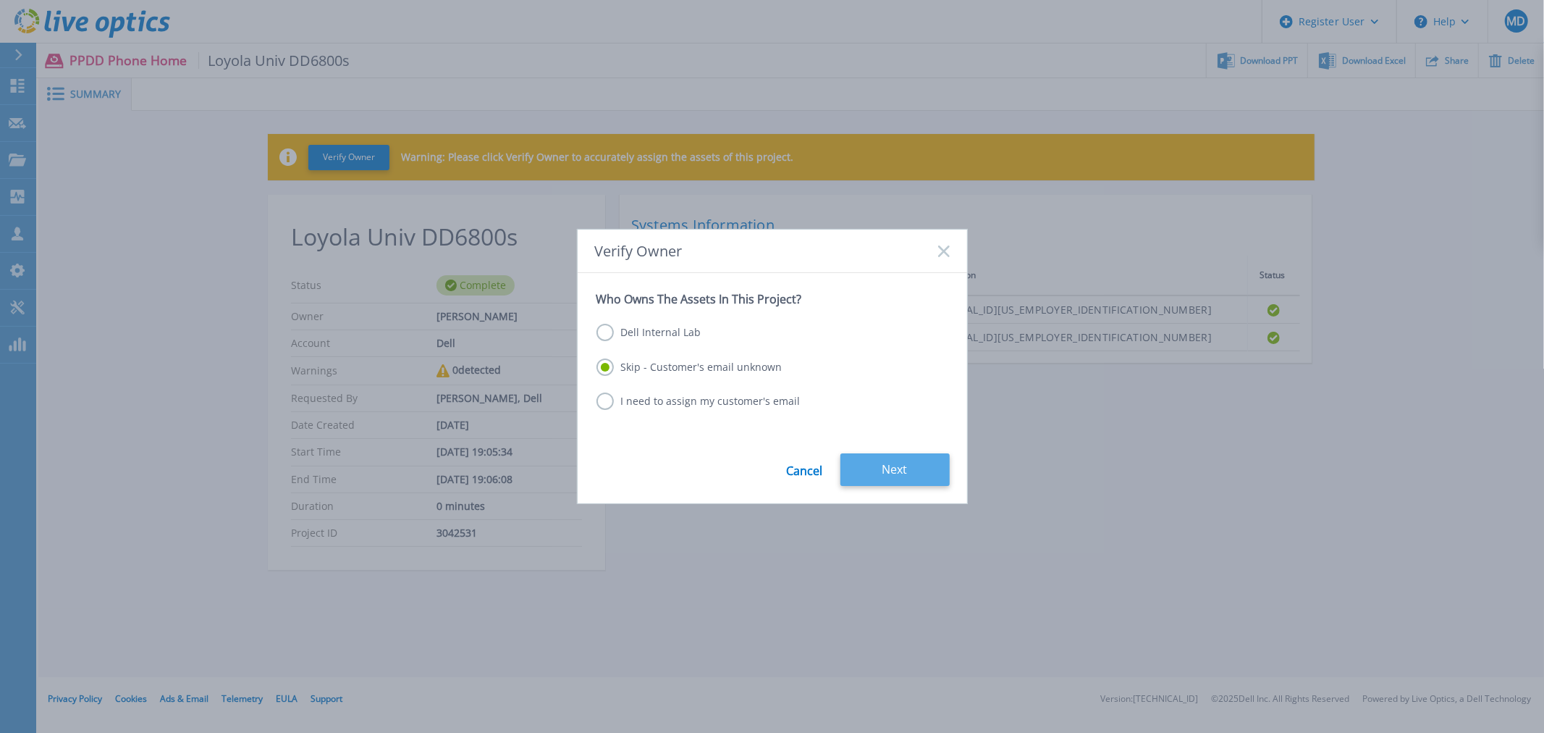
click at [894, 467] on button "Next" at bounding box center [895, 469] width 109 height 33
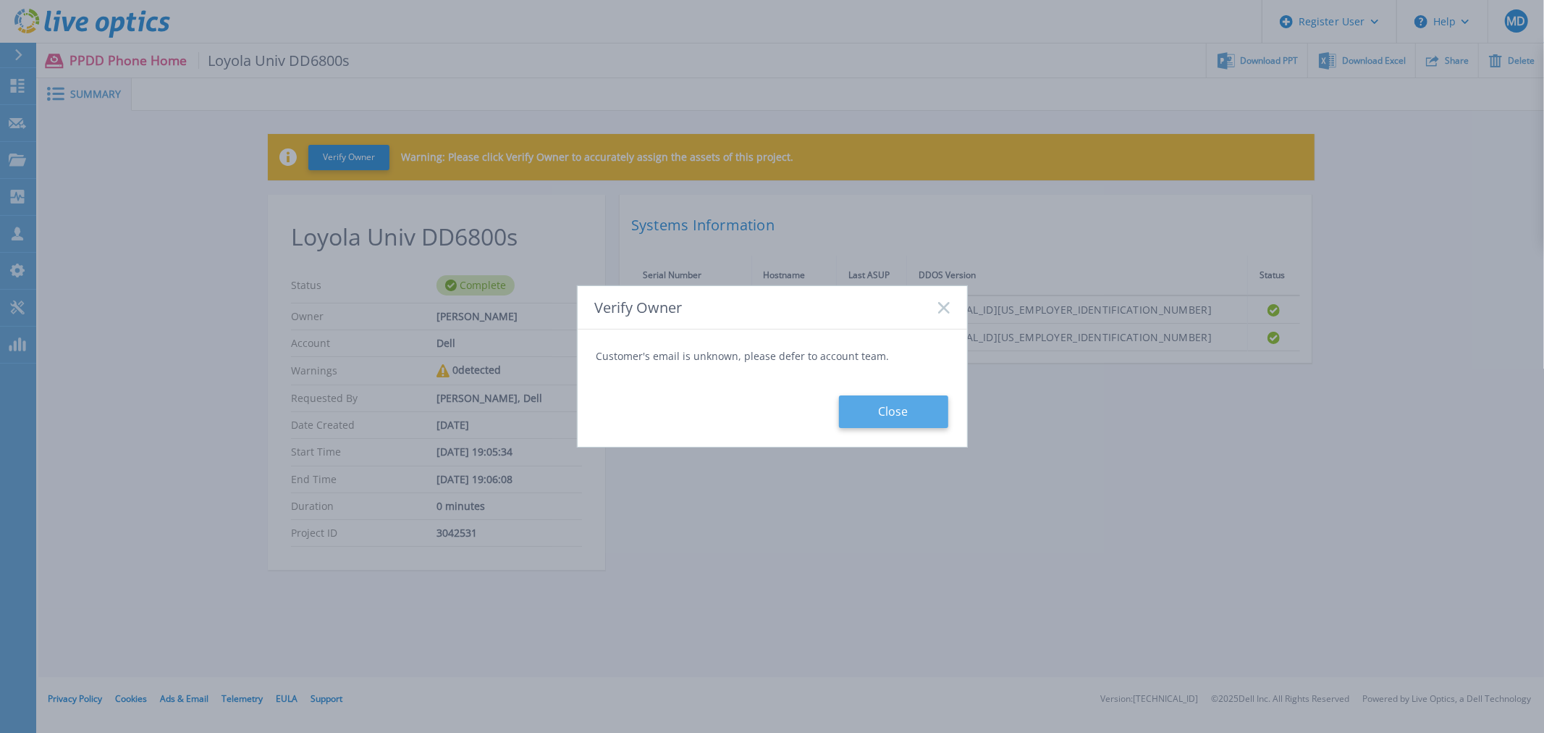
click at [884, 411] on button "Close" at bounding box center [893, 411] width 109 height 33
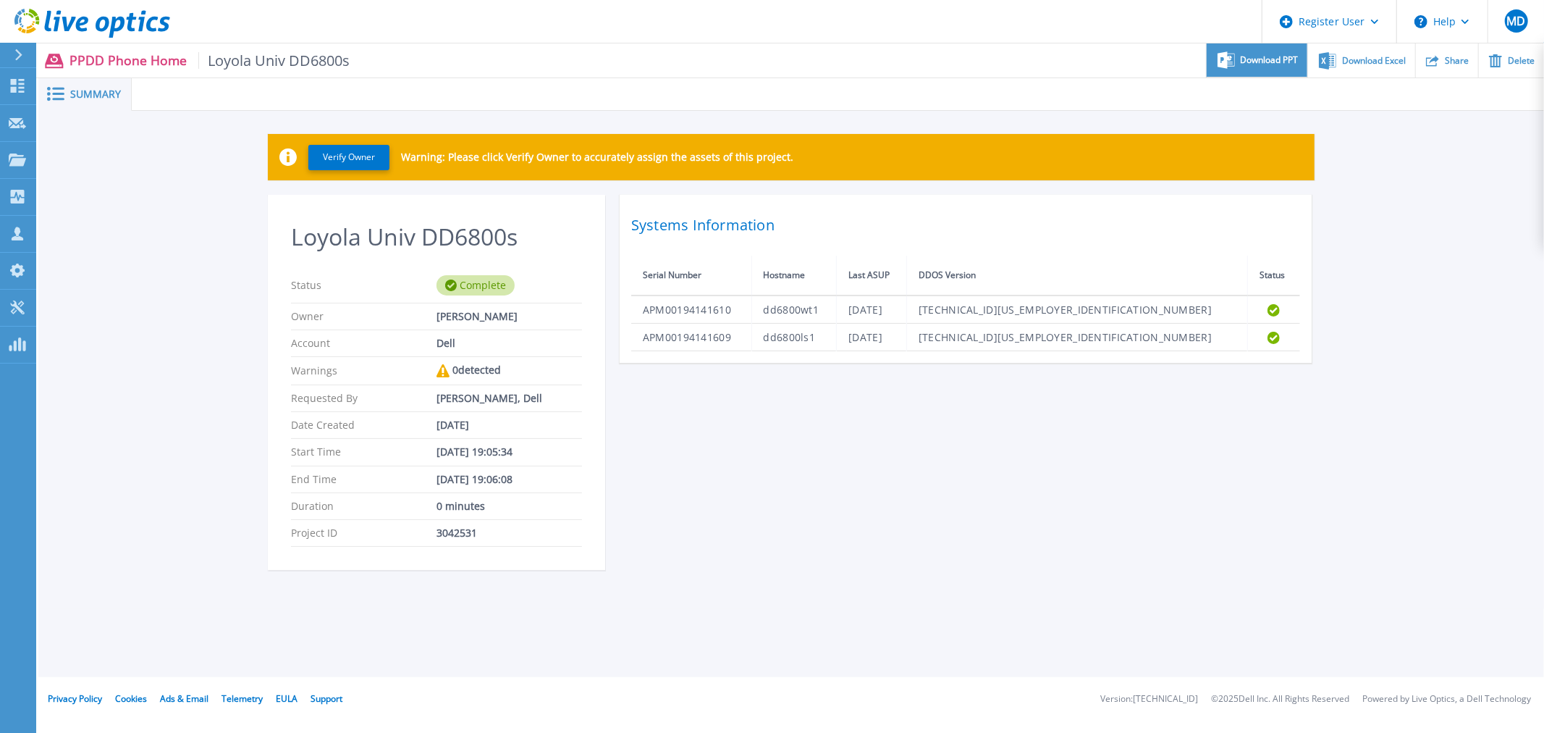
click at [1271, 63] on span "Download PPT" at bounding box center [1270, 60] width 58 height 9
